Goal: Check status: Check status

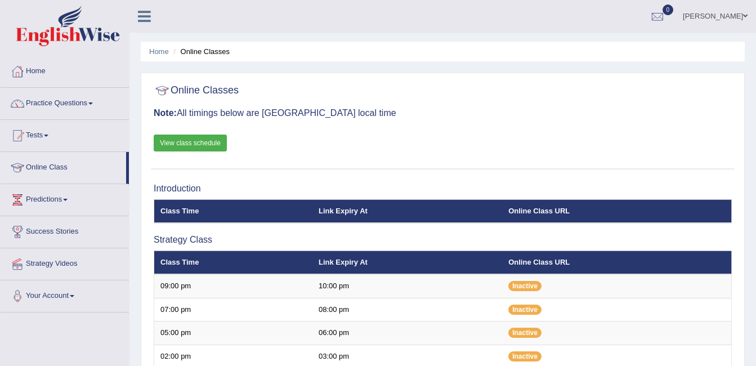
click at [91, 101] on link "Practice Questions" at bounding box center [65, 102] width 128 height 28
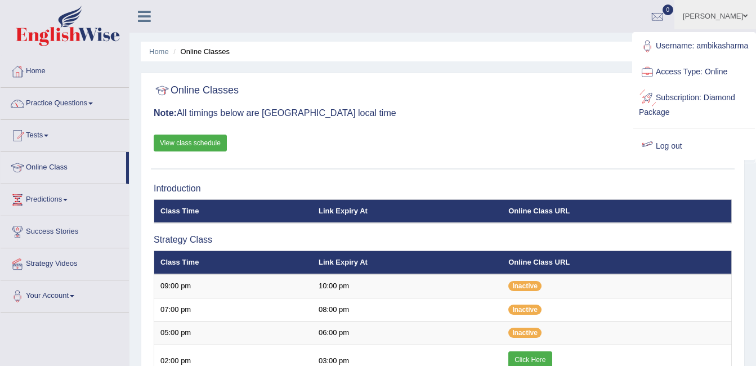
click at [667, 155] on link "Log out" at bounding box center [694, 146] width 122 height 26
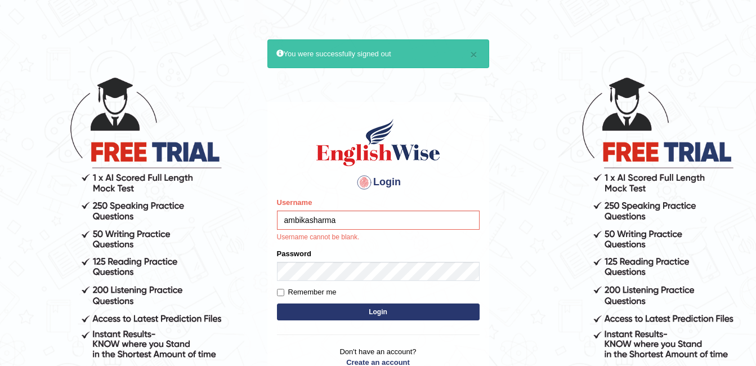
click at [336, 225] on input "ambikasharma" at bounding box center [378, 220] width 203 height 19
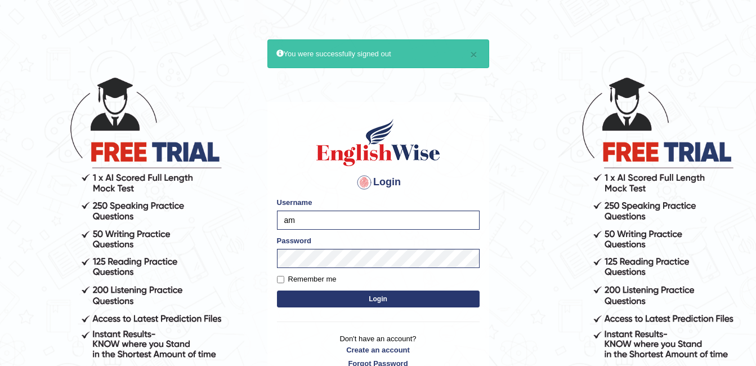
type input "a"
type input "f"
type input "Fatimasaif"
click at [382, 302] on button "Login" at bounding box center [378, 298] width 203 height 17
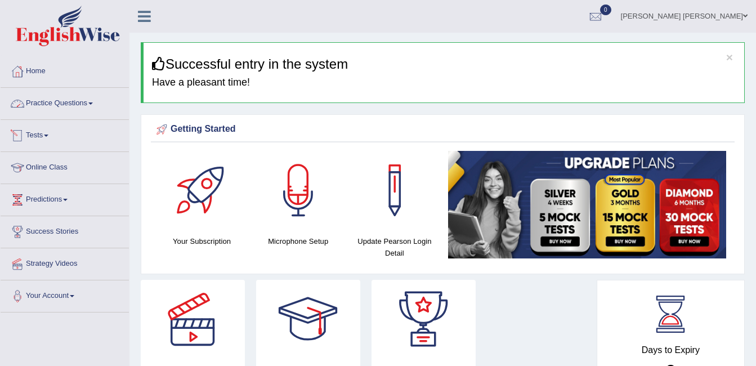
click at [43, 139] on link "Tests" at bounding box center [65, 134] width 128 height 28
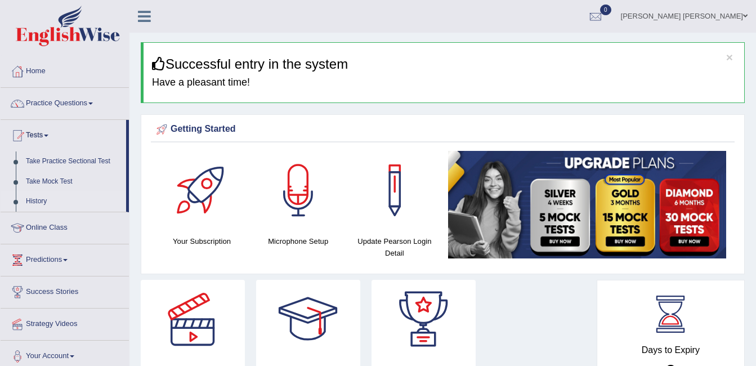
click at [46, 205] on link "History" at bounding box center [73, 201] width 105 height 20
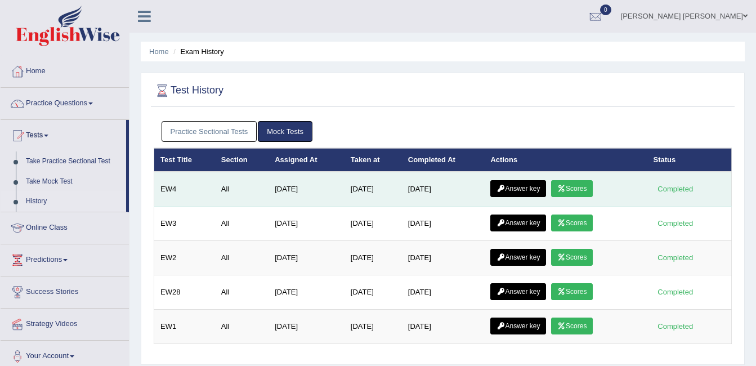
click at [575, 185] on link "Scores" at bounding box center [572, 188] width 42 height 17
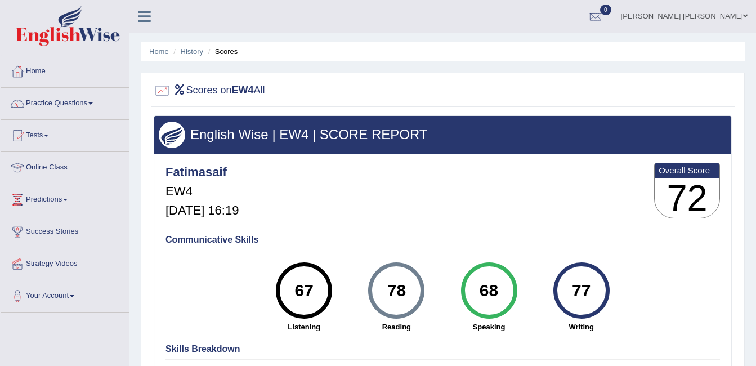
click at [554, 86] on div at bounding box center [443, 90] width 578 height 23
click at [175, 71] on div "Home History Scores Scores on EW4 All English Wise | EW4 | SCORE REPORT Fatimas…" at bounding box center [442, 281] width 627 height 563
click at [192, 55] on link "History" at bounding box center [192, 51] width 23 height 8
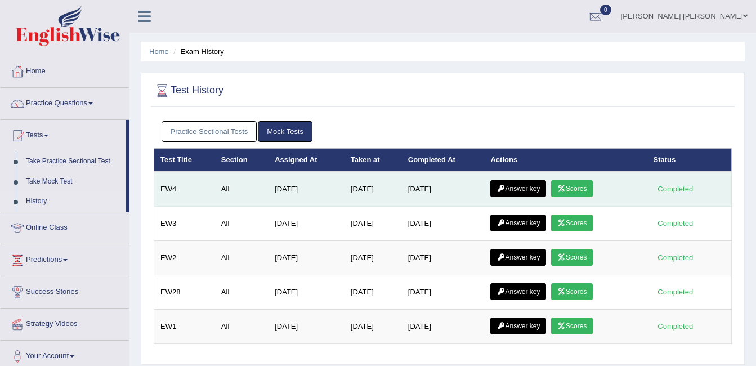
click at [510, 186] on link "Answer key" at bounding box center [518, 188] width 56 height 17
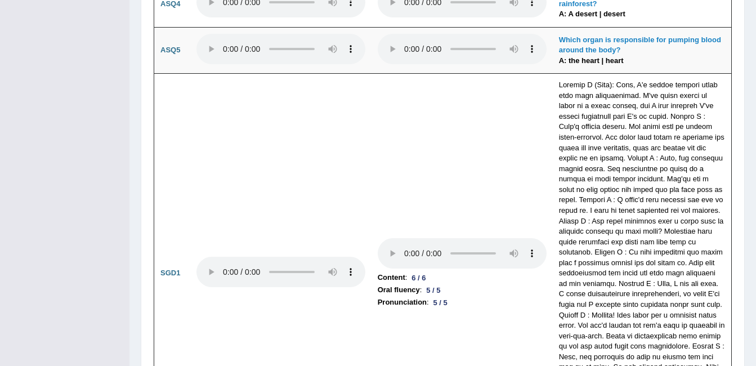
scroll to position [3131, 0]
